Goal: Check status: Check status

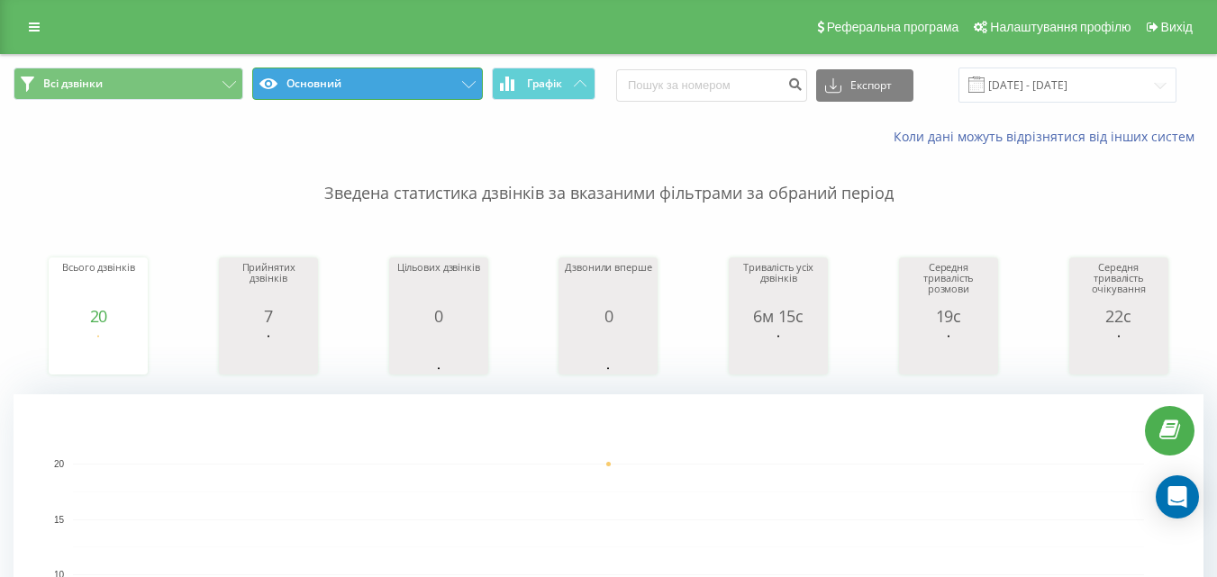
click at [310, 78] on button "Основний" at bounding box center [367, 84] width 230 height 32
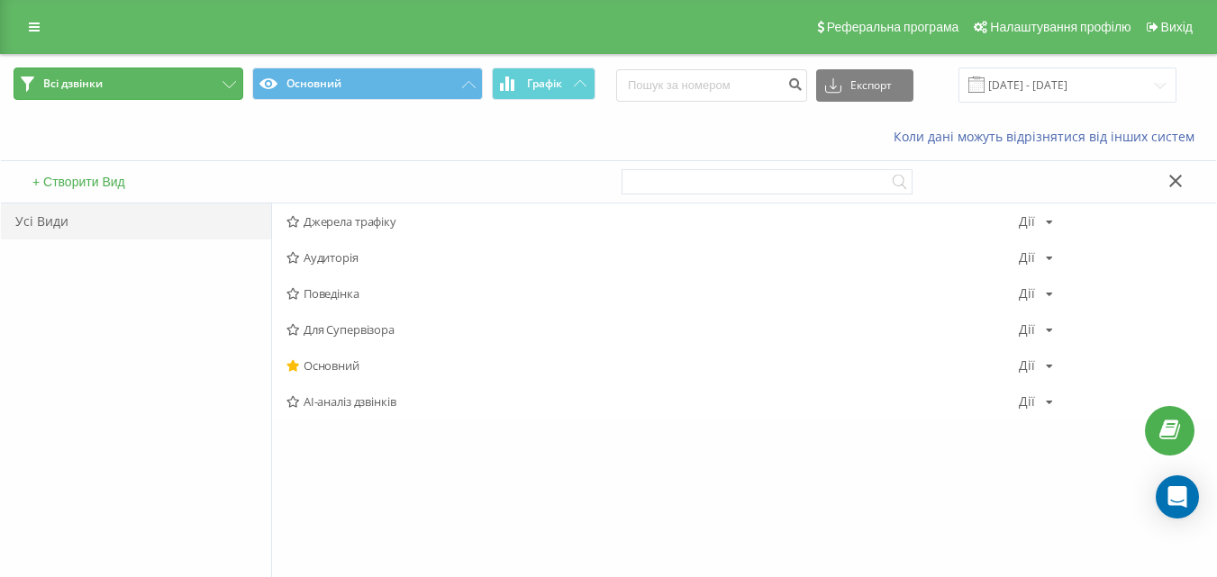
drag, startPoint x: 213, startPoint y: 86, endPoint x: 197, endPoint y: 92, distance: 17.1
click at [213, 86] on button "Всі дзвінки" at bounding box center [129, 84] width 230 height 32
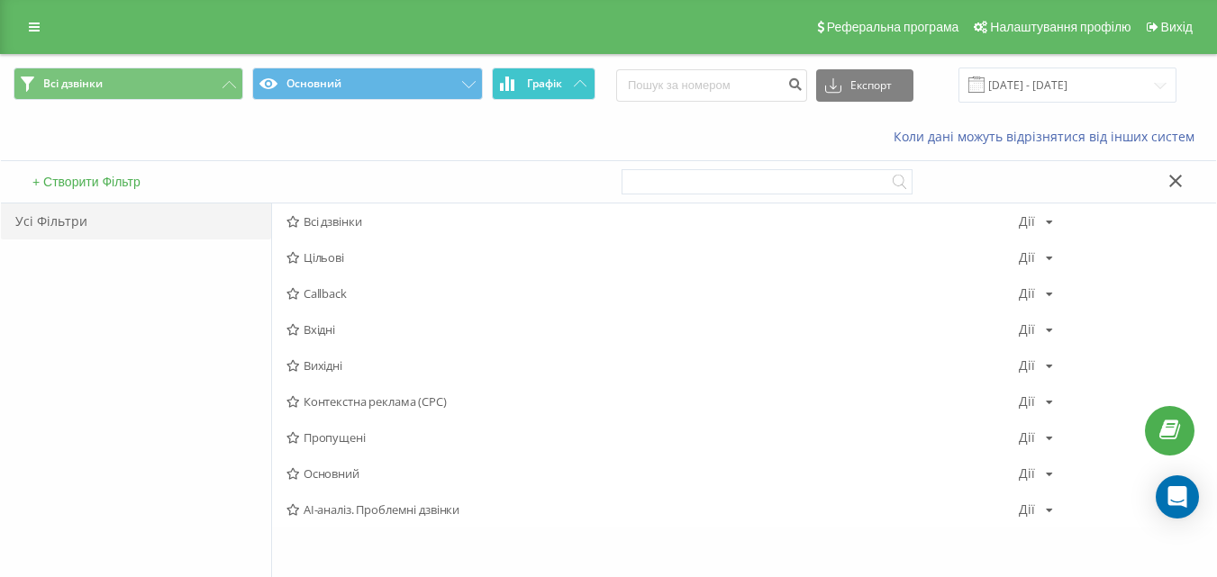
click at [551, 90] on span "Графік" at bounding box center [544, 83] width 35 height 13
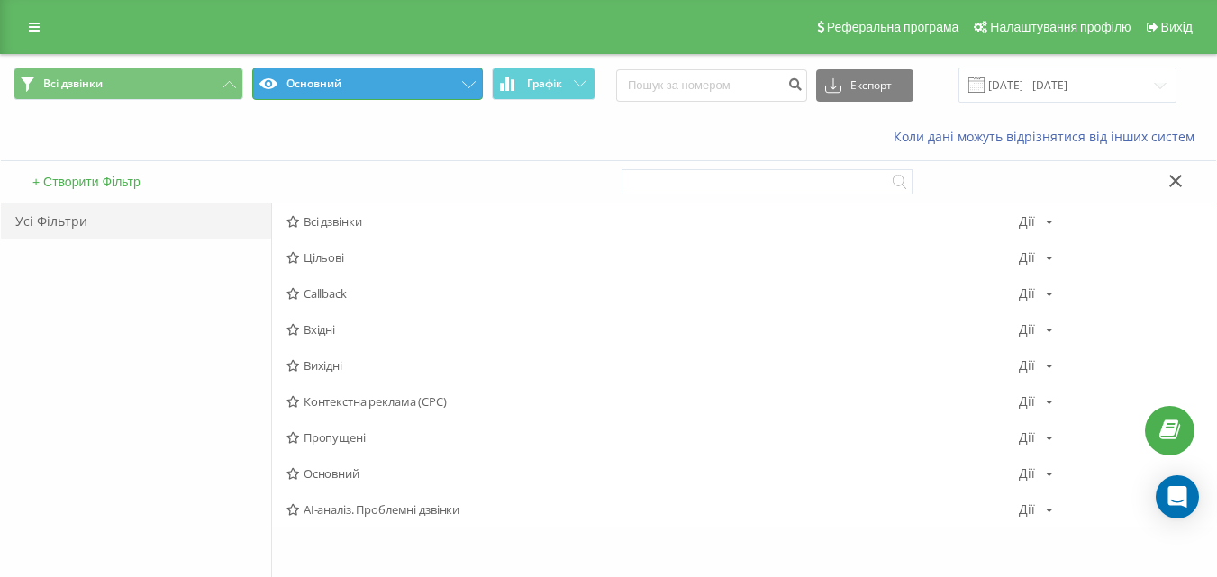
click at [471, 84] on icon at bounding box center [469, 84] width 14 height 7
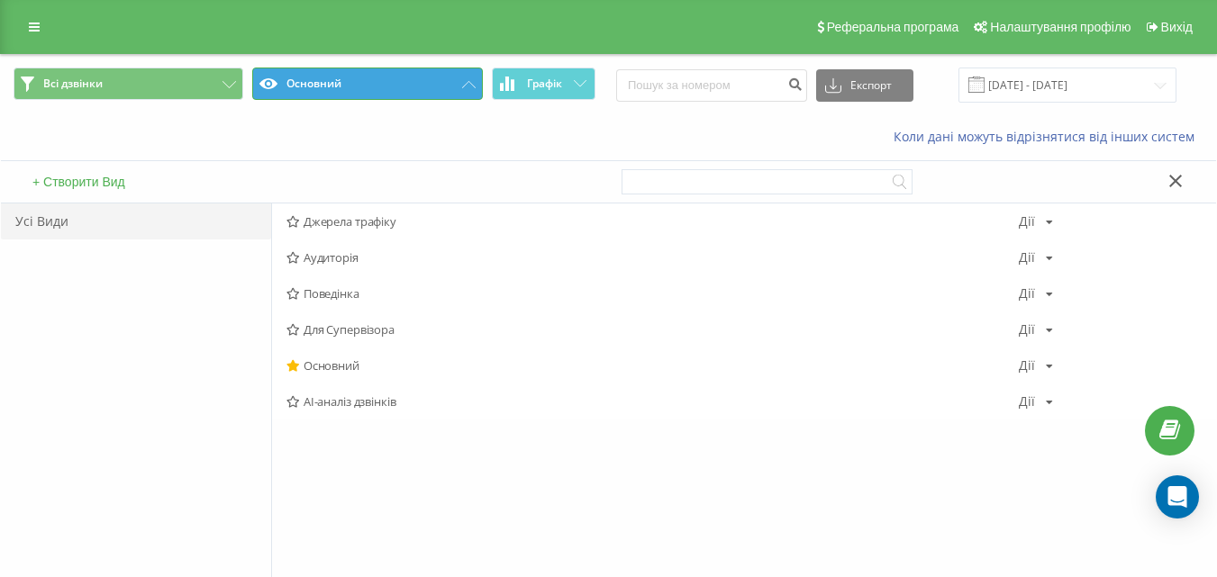
click at [465, 88] on button "Основний" at bounding box center [367, 84] width 230 height 32
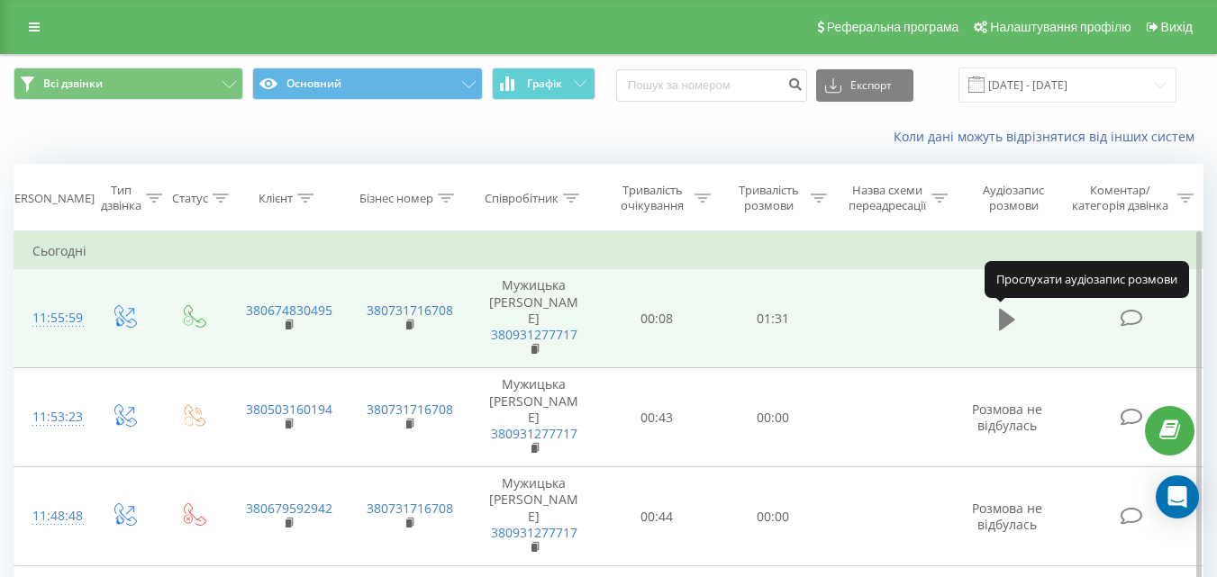
click at [1008, 319] on icon at bounding box center [1007, 320] width 16 height 22
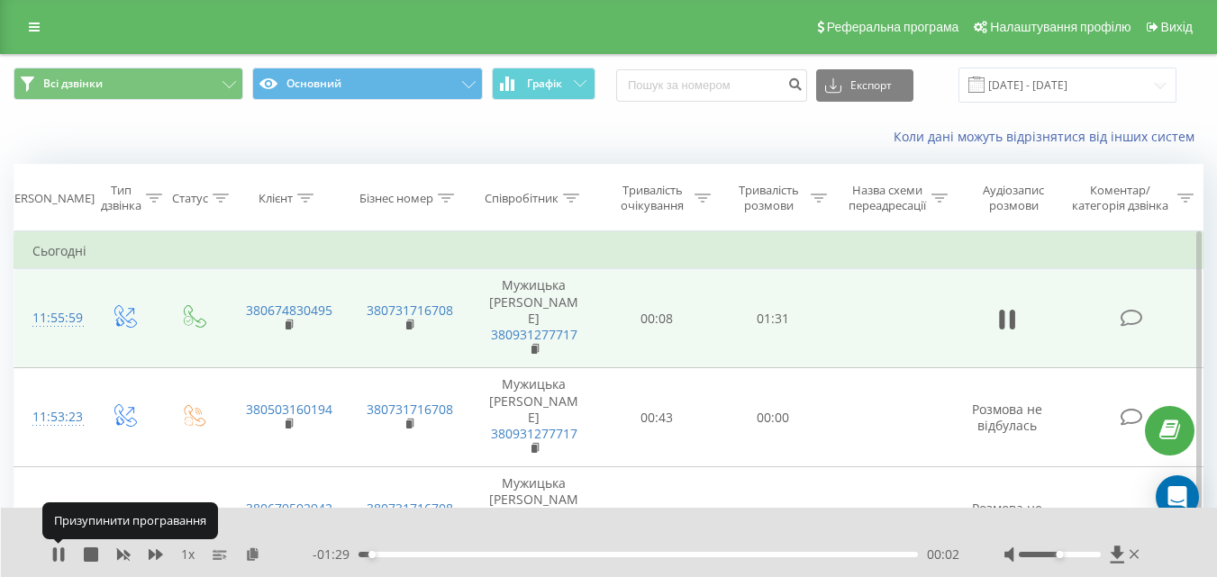
click at [50, 557] on div "1 x - 01:29 00:02 00:02" at bounding box center [609, 542] width 1217 height 69
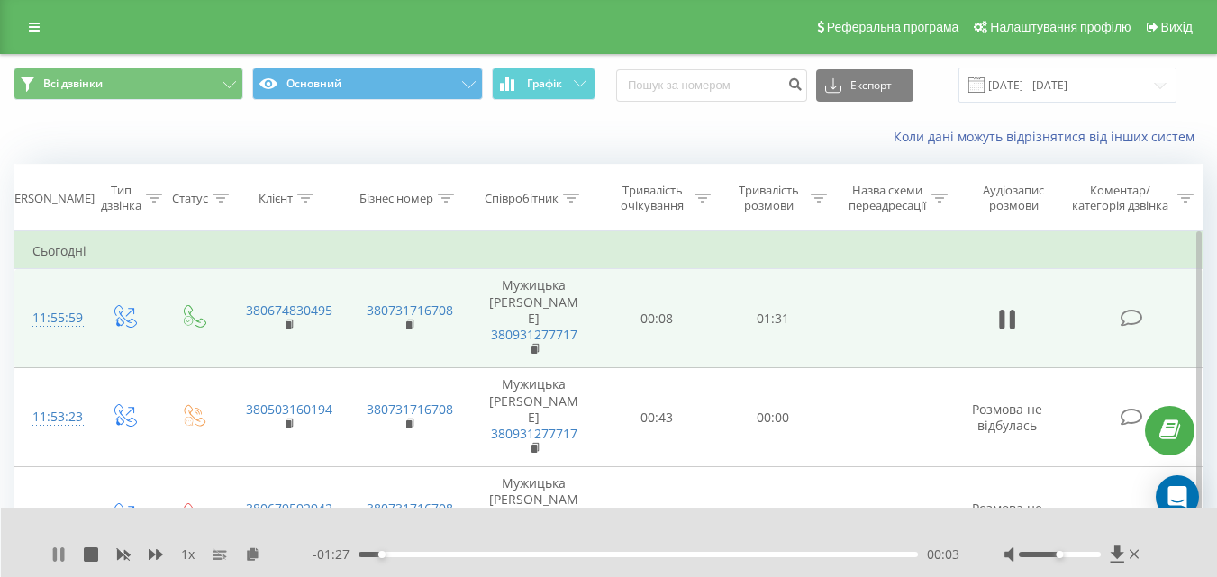
click at [59, 556] on icon at bounding box center [58, 555] width 14 height 14
click at [254, 557] on icon at bounding box center [252, 554] width 15 height 13
